Goal: Information Seeking & Learning: Learn about a topic

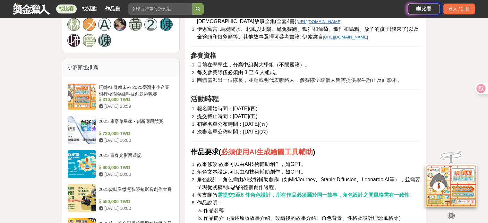
scroll to position [450, 0]
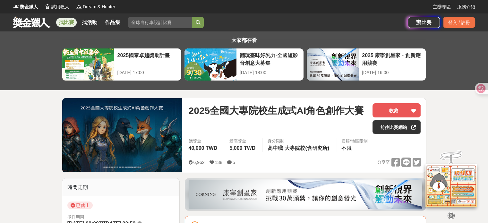
drag, startPoint x: 0, startPoint y: 0, endPoint x: 68, endPoint y: 22, distance: 71.9
click at [68, 22] on link "找比賽" at bounding box center [66, 22] width 21 height 9
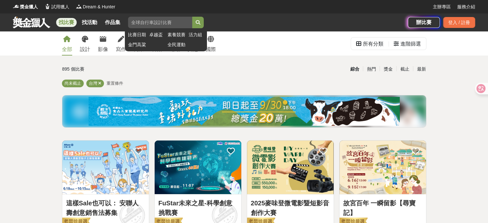
click at [151, 22] on input "search" at bounding box center [160, 23] width 64 height 12
click at [192, 17] on button "submit" at bounding box center [198, 23] width 12 height 12
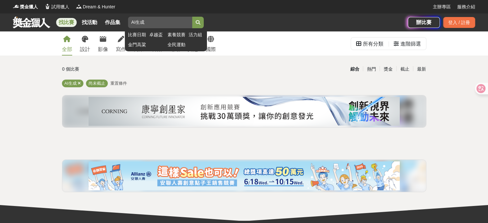
click at [137, 19] on input "AI生成" at bounding box center [160, 23] width 64 height 12
type input "生成"
click at [192, 17] on button "submit" at bounding box center [198, 23] width 12 height 12
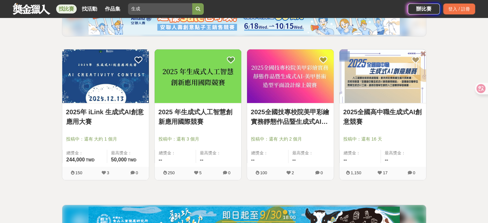
scroll to position [96, 0]
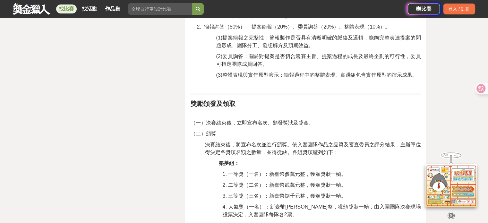
scroll to position [1124, 0]
